Goal: Communication & Community: Answer question/provide support

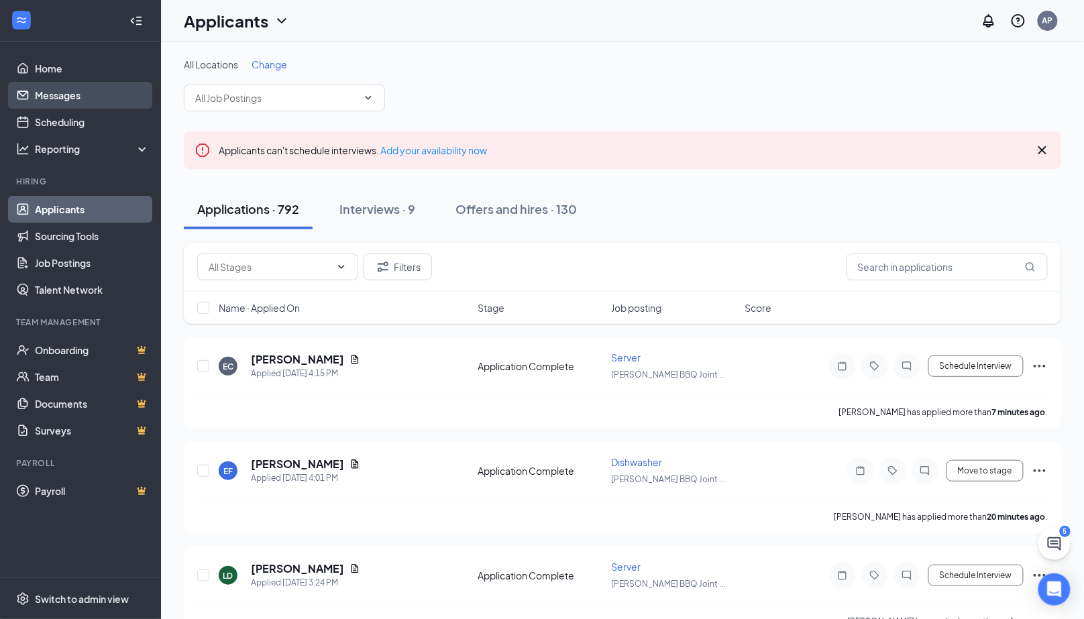
click at [64, 99] on link "Messages" at bounding box center [92, 95] width 115 height 27
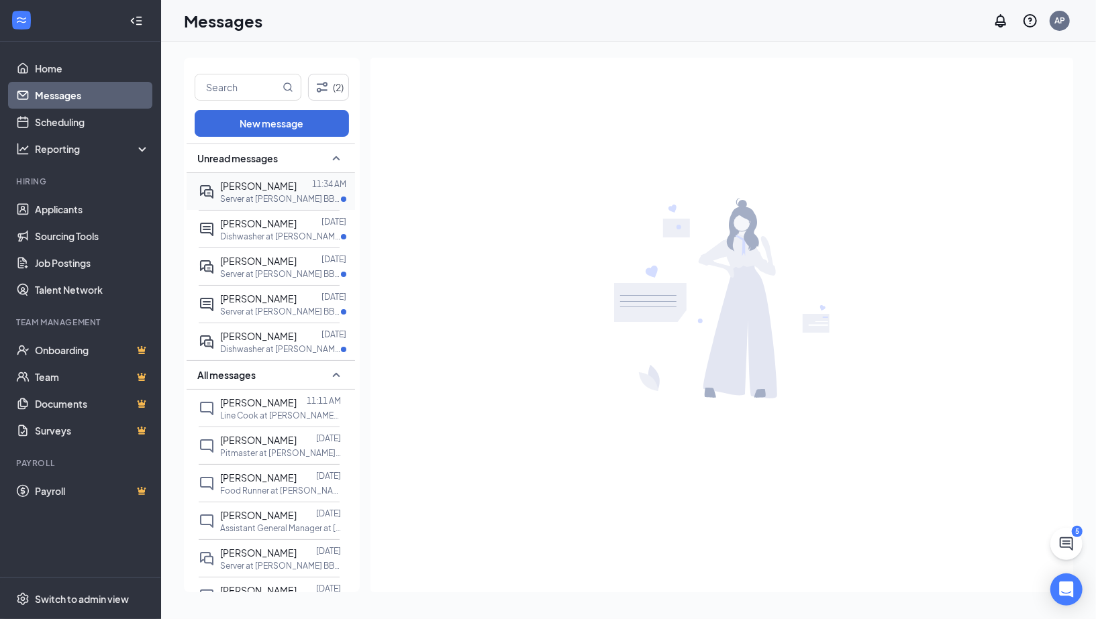
click at [255, 192] on span "[PERSON_NAME]" at bounding box center [258, 186] width 76 height 12
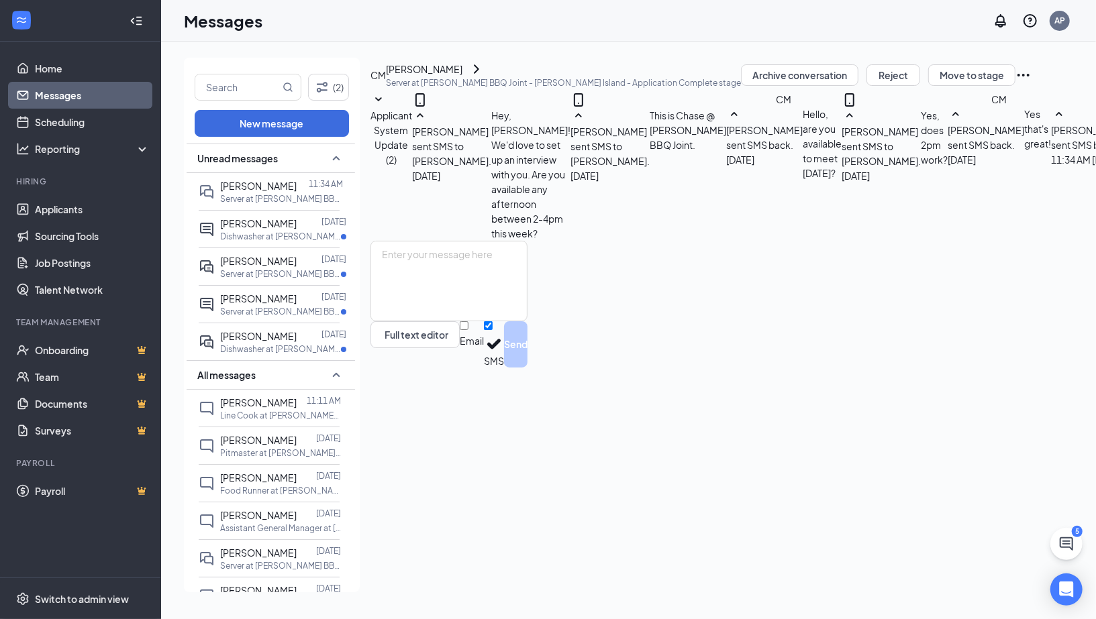
scroll to position [152, 0]
click at [274, 229] on span "[PERSON_NAME]" at bounding box center [258, 223] width 76 height 12
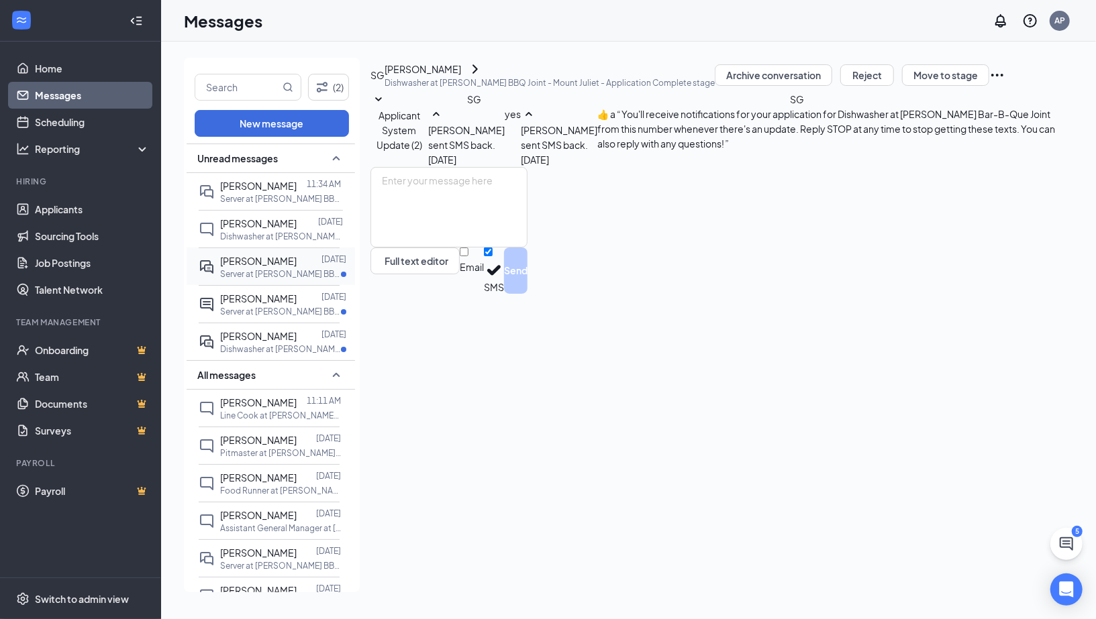
click at [285, 280] on p "Server at [PERSON_NAME] BBQ Joint - Mount Juliet" at bounding box center [280, 273] width 121 height 11
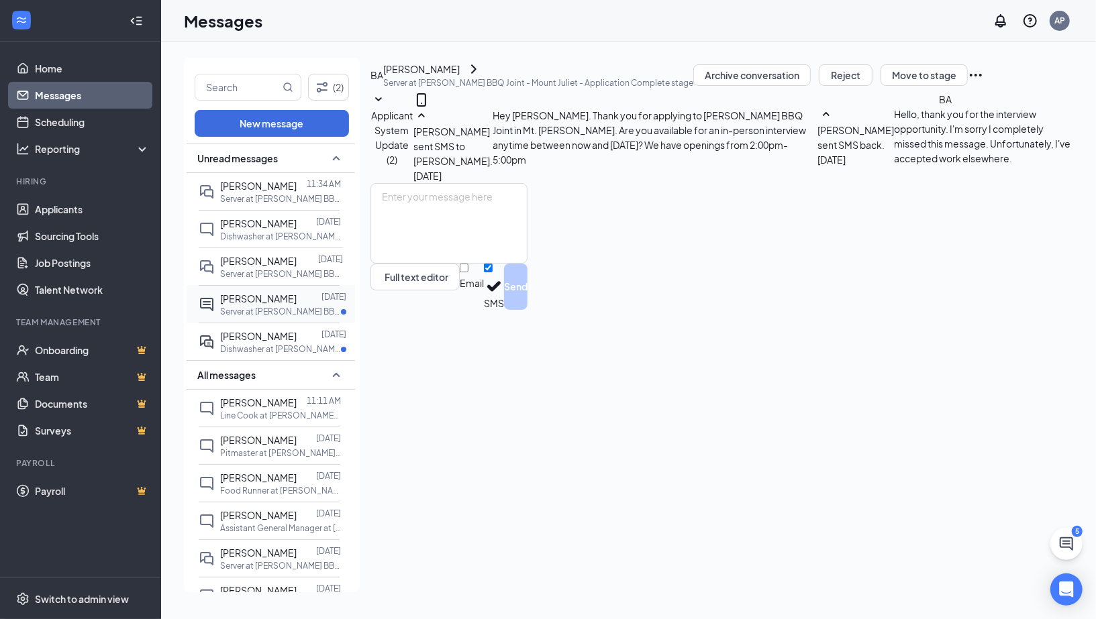
click at [272, 317] on p "Server at [PERSON_NAME] BBQ Joint - Downtown" at bounding box center [280, 311] width 121 height 11
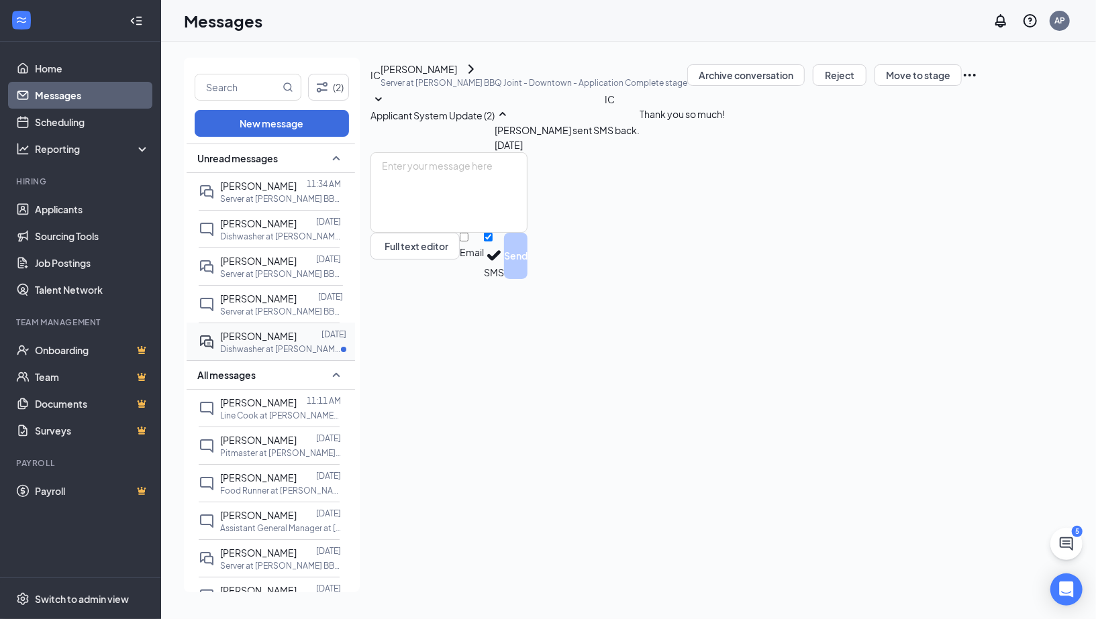
click at [263, 342] on span "[PERSON_NAME]" at bounding box center [258, 336] width 76 height 12
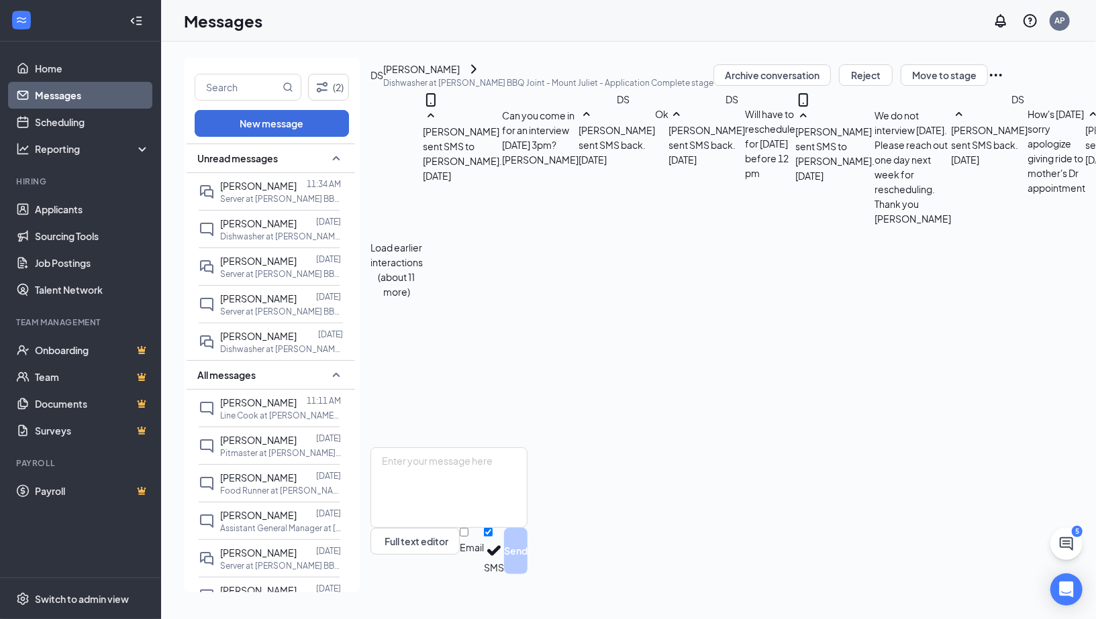
scroll to position [637, 0]
click at [460, 497] on textarea at bounding box center [448, 488] width 157 height 81
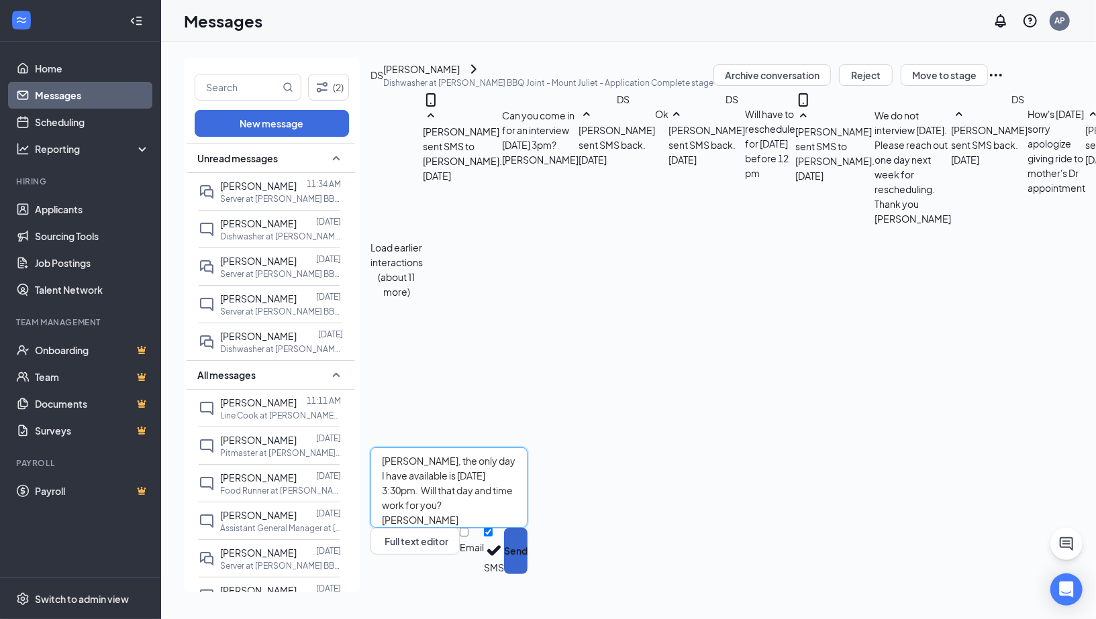
type textarea "[PERSON_NAME], the only day I have available is [DATE] 3:30pm. Will that day an…"
click at [527, 570] on button "Send" at bounding box center [515, 551] width 23 height 46
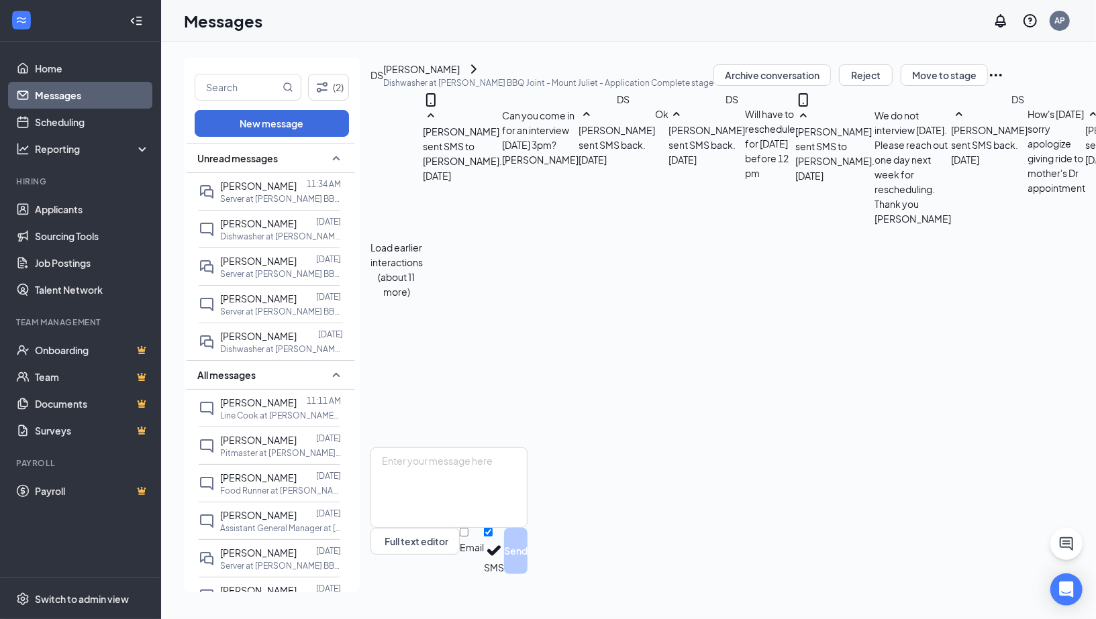
scroll to position [739, 0]
click at [69, 205] on link "Applicants" at bounding box center [92, 209] width 115 height 27
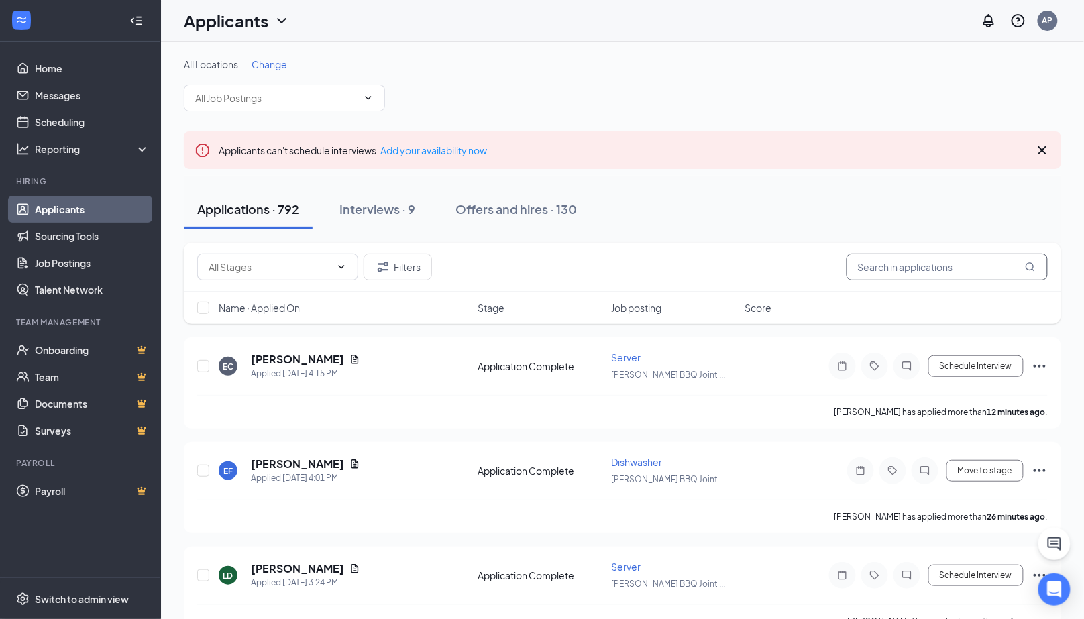
click at [878, 268] on input "text" at bounding box center [947, 267] width 201 height 27
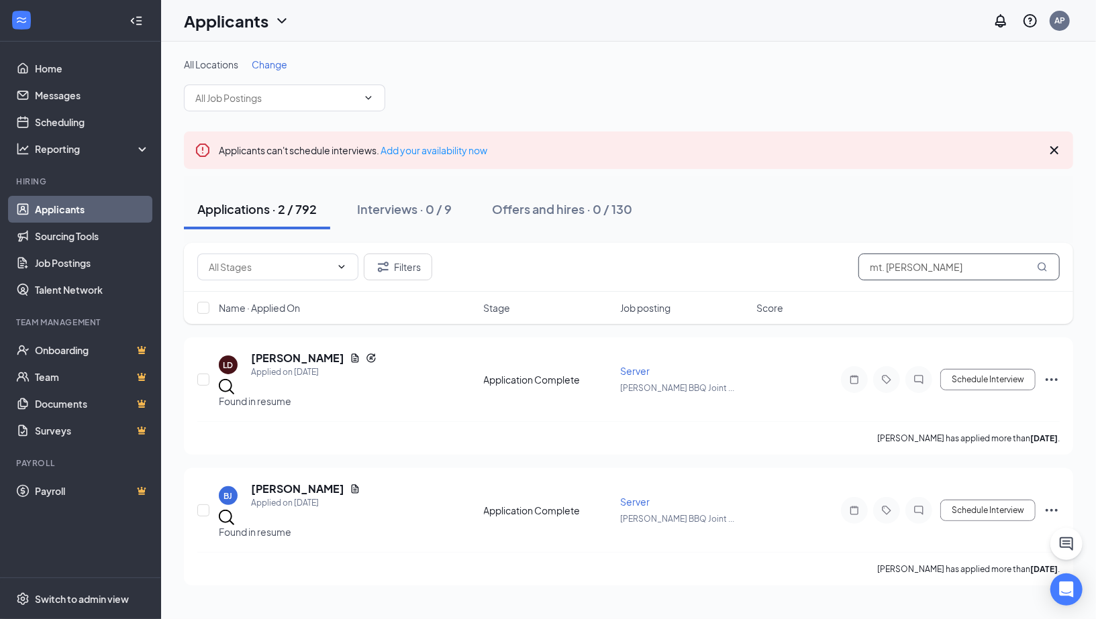
type input "mt. [PERSON_NAME]"
drag, startPoint x: 456, startPoint y: 311, endPoint x: 614, endPoint y: 285, distance: 160.5
click at [611, 286] on div "Filters mt. [PERSON_NAME] Name · Applied On Stage Job posting Score" at bounding box center [628, 283] width 889 height 81
